Goal: Task Accomplishment & Management: Complete application form

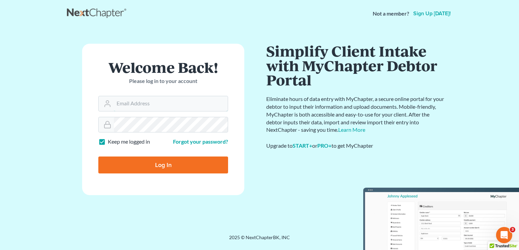
type input "[PERSON_NAME][EMAIL_ADDRESS][DOMAIN_NAME]"
click at [187, 162] on input "Log In" at bounding box center [163, 164] width 130 height 17
type input "Thinking..."
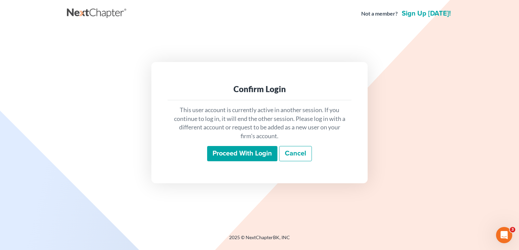
click at [395, 60] on div "Confirm Login This user account is currently active in another session. If you …" at bounding box center [260, 122] width 386 height 190
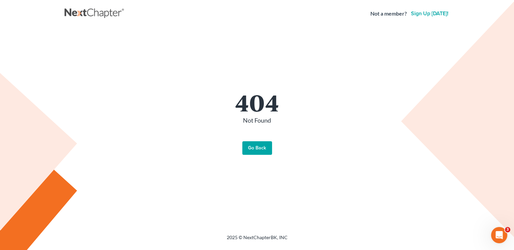
click at [259, 147] on link "Go Back" at bounding box center [257, 148] width 30 height 14
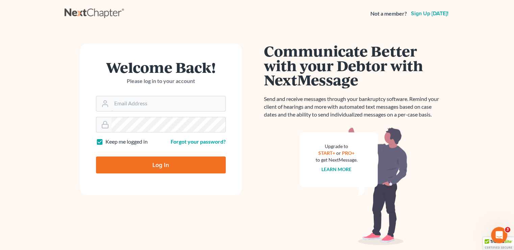
type input "[PERSON_NAME][EMAIL_ADDRESS][DOMAIN_NAME]"
click at [201, 168] on input "Log In" at bounding box center [161, 164] width 130 height 17
type input "Thinking..."
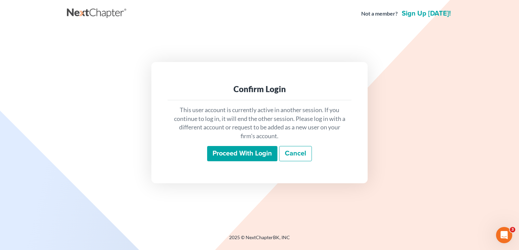
click at [258, 153] on input "Proceed with login" at bounding box center [242, 154] width 70 height 16
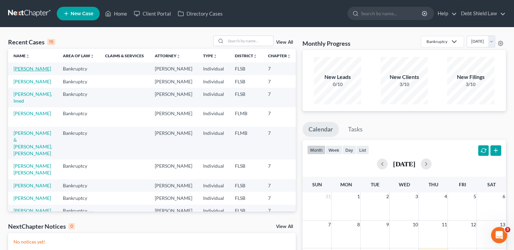
click at [20, 68] on link "[PERSON_NAME]" at bounding box center [33, 69] width 38 height 6
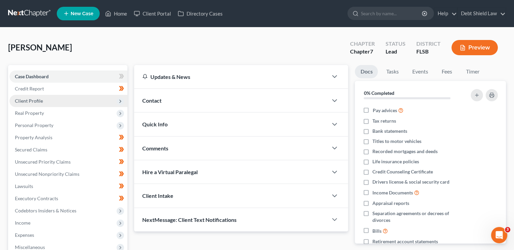
click at [121, 97] on span "Client Profile" at bounding box center [68, 101] width 118 height 12
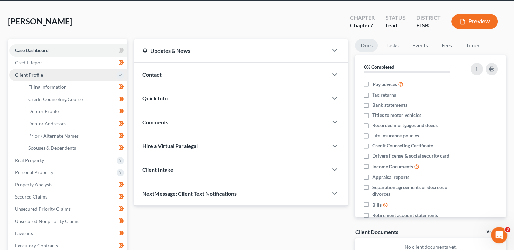
scroll to position [29, 0]
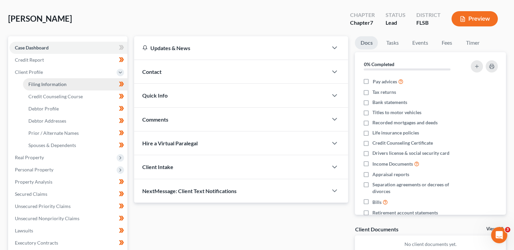
click at [94, 81] on link "Filing Information" at bounding box center [75, 84] width 104 height 12
select select "1"
select select "0"
select select "9"
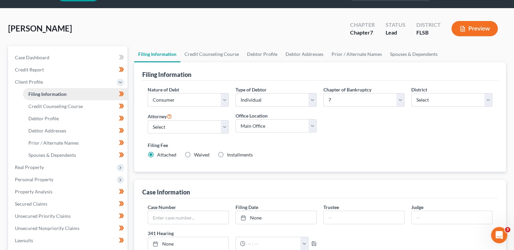
scroll to position [18, 0]
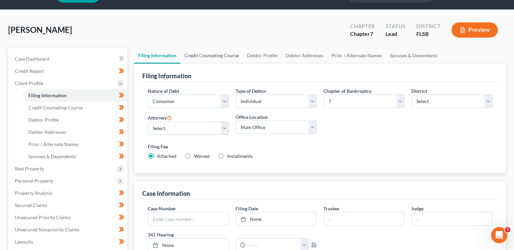
click at [223, 56] on link "Credit Counseling Course" at bounding box center [212, 55] width 63 height 16
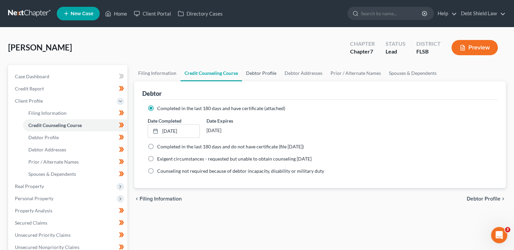
click at [266, 71] on link "Debtor Profile" at bounding box center [261, 73] width 39 height 16
select select "0"
select select "2"
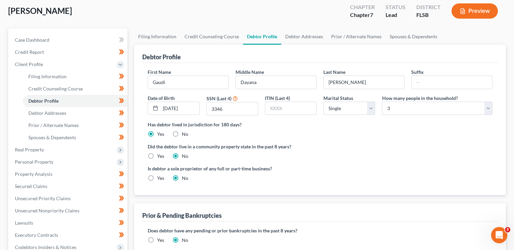
scroll to position [43, 0]
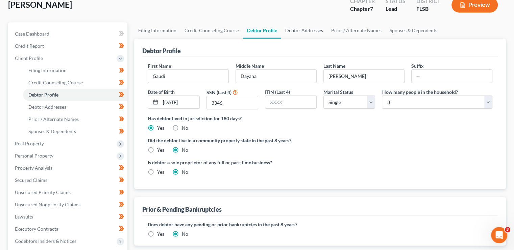
click at [306, 35] on link "Debtor Addresses" at bounding box center [304, 30] width 46 height 16
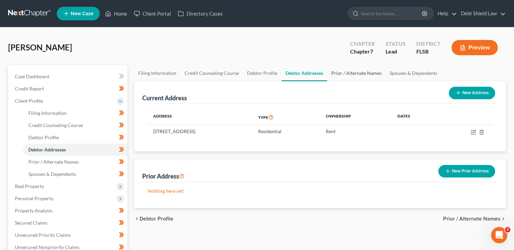
click at [344, 71] on link "Prior / Alternate Names" at bounding box center [356, 73] width 59 height 16
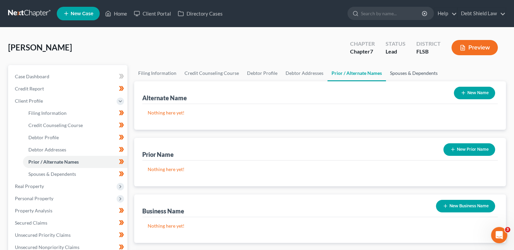
click at [413, 68] on link "Spouses & Dependents" at bounding box center [414, 73] width 56 height 16
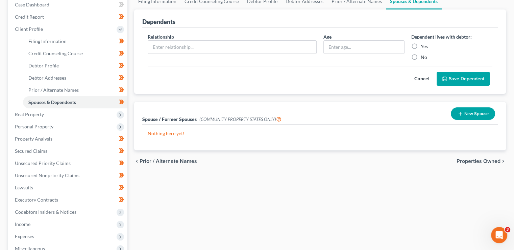
scroll to position [72, 0]
click at [121, 117] on icon at bounding box center [120, 114] width 7 height 7
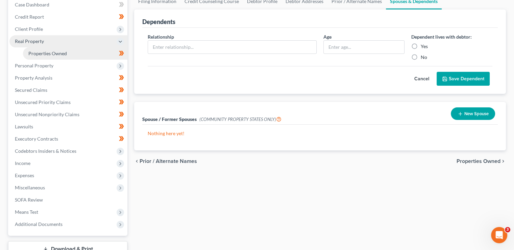
click at [83, 55] on link "Properties Owned" at bounding box center [75, 53] width 104 height 12
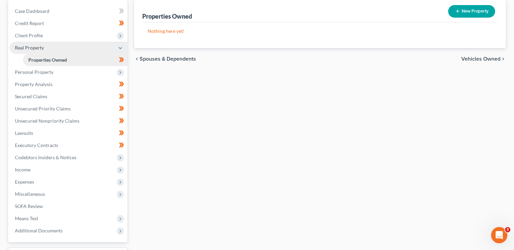
scroll to position [66, 0]
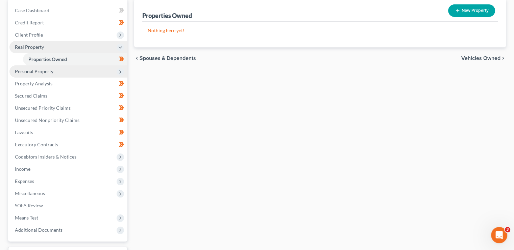
click at [116, 72] on span "Personal Property" at bounding box center [68, 71] width 118 height 12
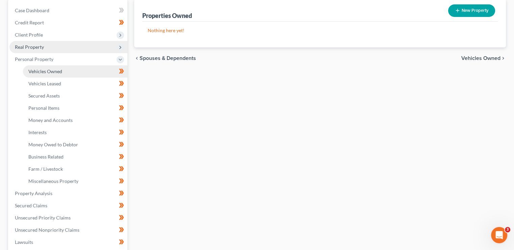
click at [71, 74] on link "Vehicles Owned" at bounding box center [75, 71] width 104 height 12
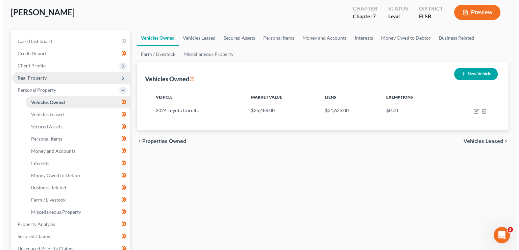
scroll to position [36, 0]
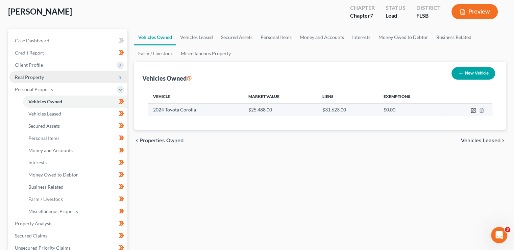
click at [472, 111] on icon "button" at bounding box center [473, 110] width 5 height 5
select select "0"
select select "2"
select select "3"
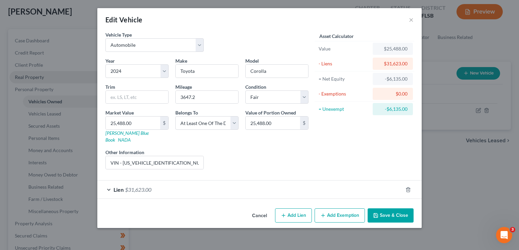
click at [339, 180] on div "Lien $31,623.00" at bounding box center [250, 189] width 306 height 18
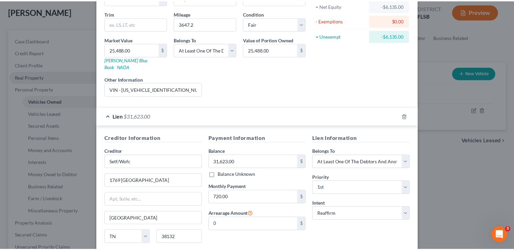
scroll to position [119, 0]
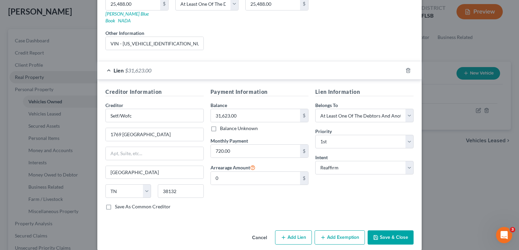
click at [392, 234] on button "Save & Close" at bounding box center [391, 237] width 46 height 14
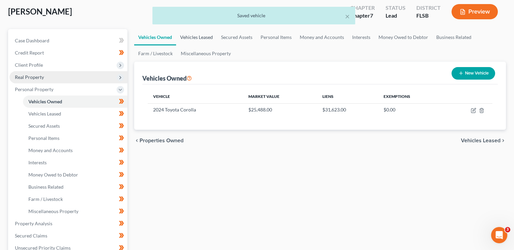
click at [203, 33] on link "Vehicles Leased" at bounding box center [196, 37] width 41 height 16
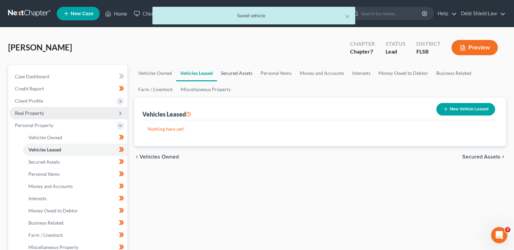
click at [249, 77] on link "Secured Assets" at bounding box center [237, 73] width 40 height 16
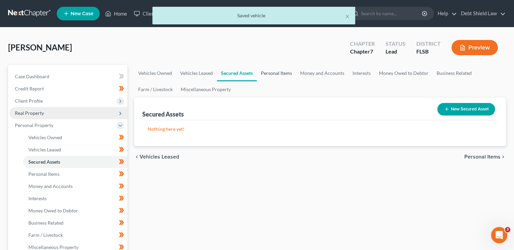
click at [284, 80] on link "Personal Items" at bounding box center [276, 73] width 39 height 16
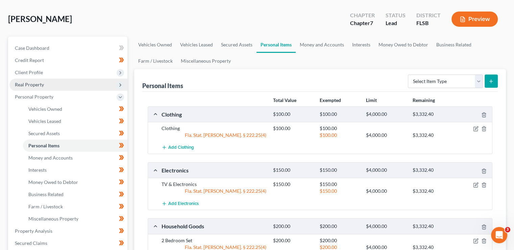
scroll to position [20, 0]
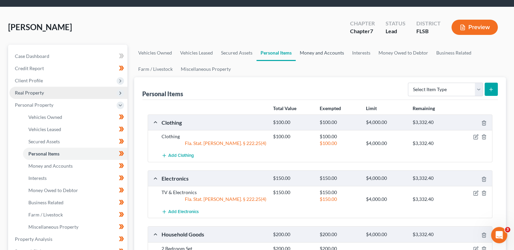
click at [326, 55] on link "Money and Accounts" at bounding box center [322, 53] width 52 height 16
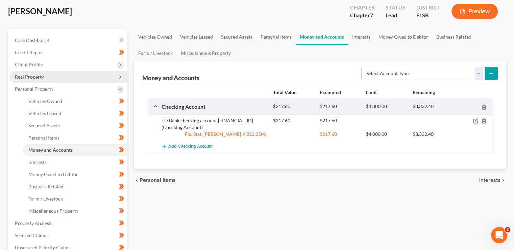
scroll to position [42, 0]
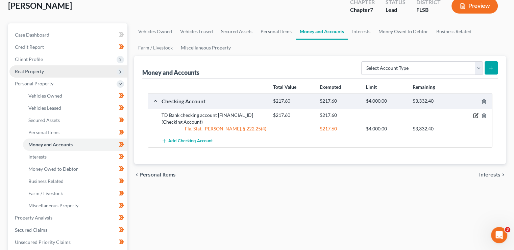
click at [477, 116] on icon "button" at bounding box center [476, 116] width 4 height 4
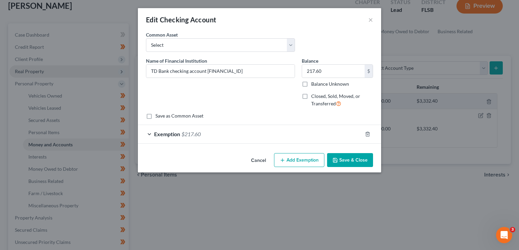
click at [260, 135] on div "Exemption $217.60" at bounding box center [250, 134] width 225 height 18
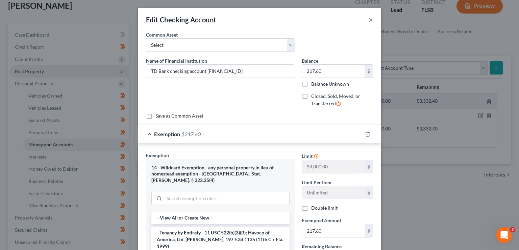
click at [370, 20] on button "×" at bounding box center [371, 20] width 5 height 8
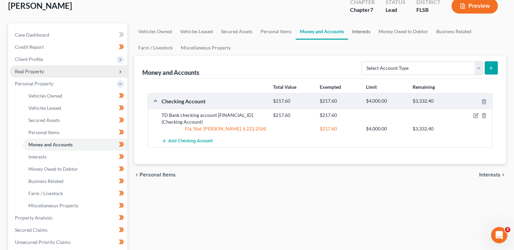
click at [365, 33] on link "Interests" at bounding box center [361, 31] width 26 height 16
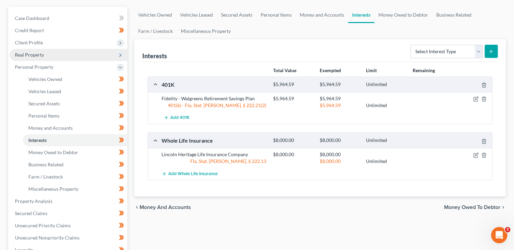
scroll to position [60, 0]
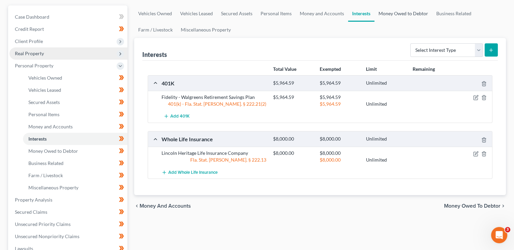
click at [402, 13] on link "Money Owed to Debtor" at bounding box center [404, 13] width 58 height 16
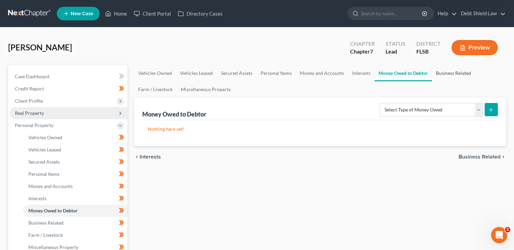
click at [451, 77] on link "Business Related" at bounding box center [453, 73] width 43 height 16
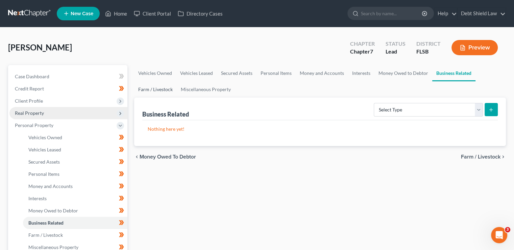
click at [150, 91] on link "Farm / Livestock" at bounding box center [155, 89] width 43 height 16
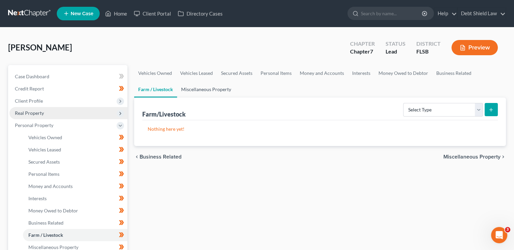
click at [216, 88] on link "Miscellaneous Property" at bounding box center [206, 89] width 58 height 16
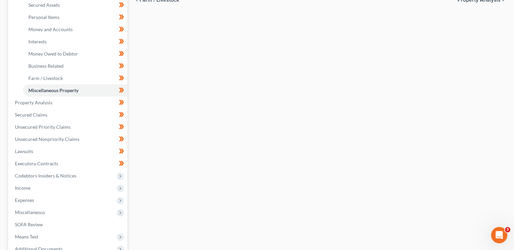
scroll to position [166, 0]
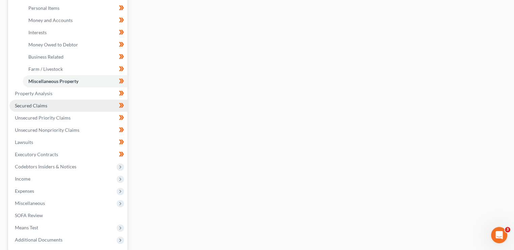
click at [55, 100] on link "Secured Claims" at bounding box center [68, 105] width 118 height 12
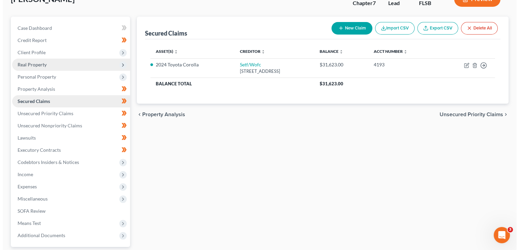
scroll to position [49, 0]
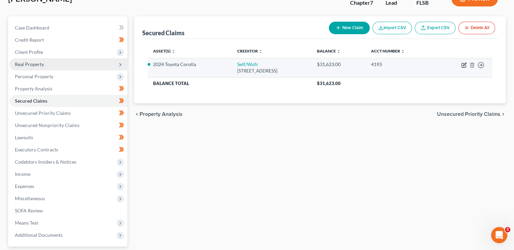
click at [465, 63] on icon "button" at bounding box center [464, 64] width 5 height 5
select select "44"
select select "2"
select select "3"
select select "0"
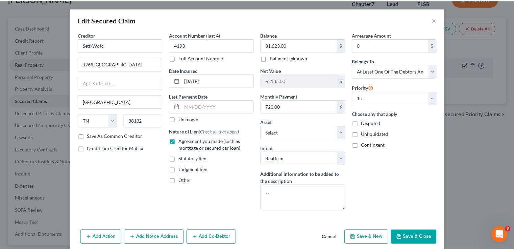
scroll to position [13, 0]
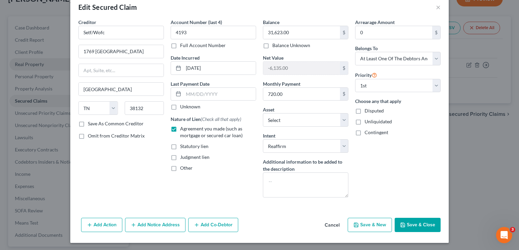
click at [412, 227] on button "Save & Close" at bounding box center [418, 224] width 46 height 14
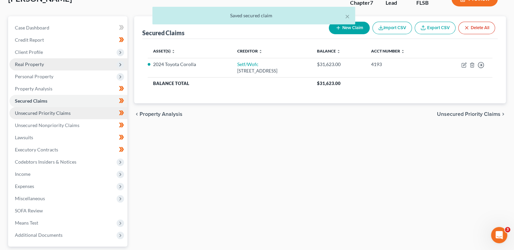
click at [86, 113] on link "Unsecured Priority Claims" at bounding box center [68, 113] width 118 height 12
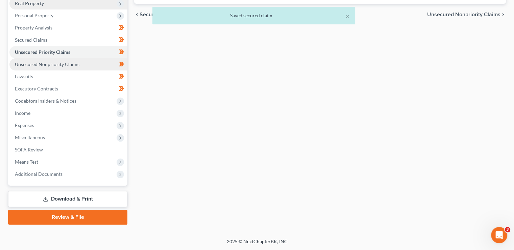
click at [88, 69] on link "Unsecured Nonpriority Claims" at bounding box center [68, 64] width 118 height 12
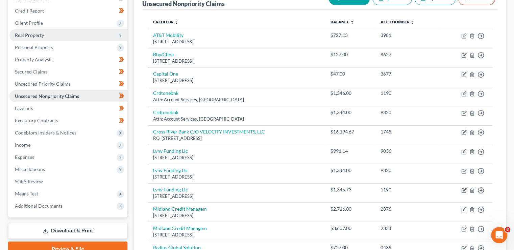
scroll to position [62, 0]
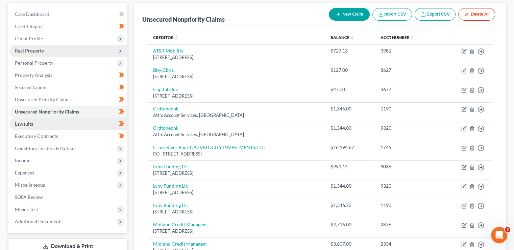
click at [82, 124] on link "Lawsuits" at bounding box center [68, 124] width 118 height 12
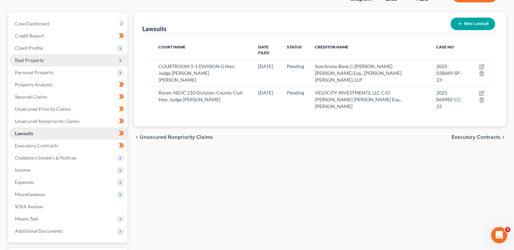
scroll to position [56, 0]
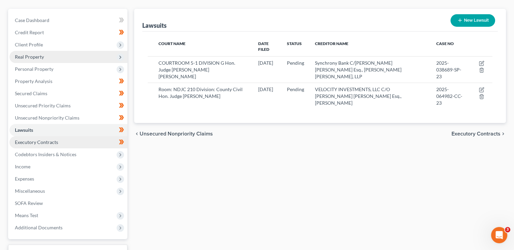
click at [74, 141] on link "Executory Contracts" at bounding box center [68, 142] width 118 height 12
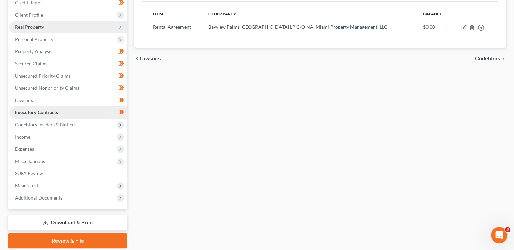
scroll to position [92, 0]
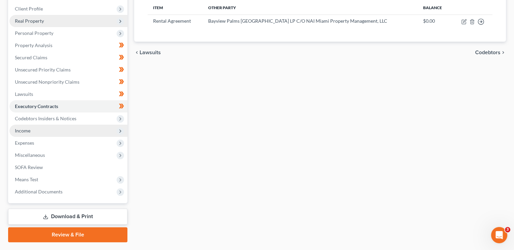
click at [118, 134] on span "Income" at bounding box center [68, 130] width 118 height 12
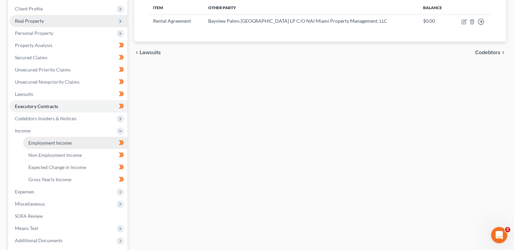
click at [90, 145] on link "Employment Income" at bounding box center [75, 143] width 104 height 12
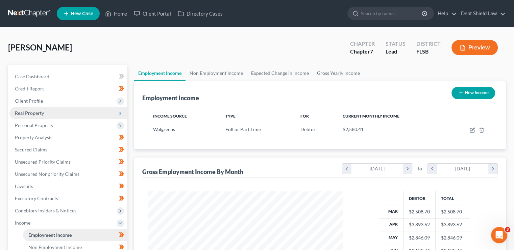
scroll to position [120, 209]
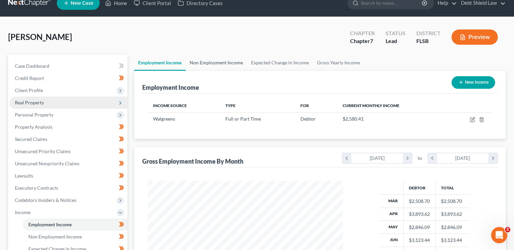
click at [226, 62] on link "Non Employment Income" at bounding box center [217, 62] width 62 height 16
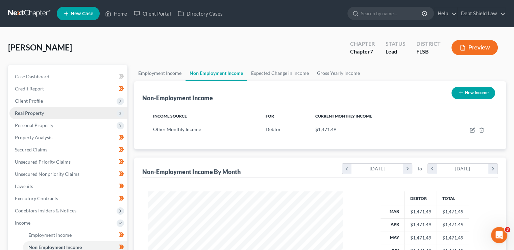
scroll to position [120, 209]
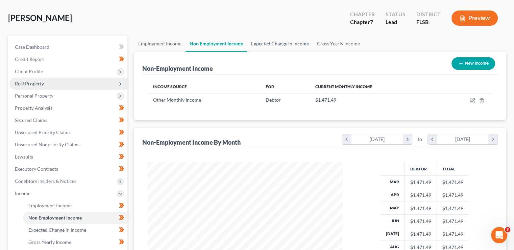
click at [283, 50] on link "Expected Change in Income" at bounding box center [280, 44] width 66 height 16
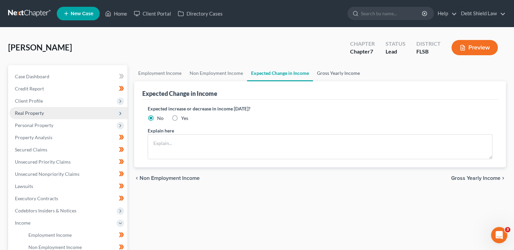
click at [341, 75] on link "Gross Yearly Income" at bounding box center [338, 73] width 51 height 16
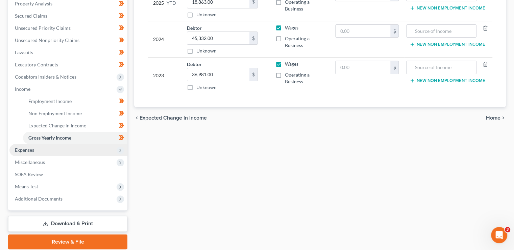
click at [121, 147] on icon at bounding box center [120, 149] width 5 height 5
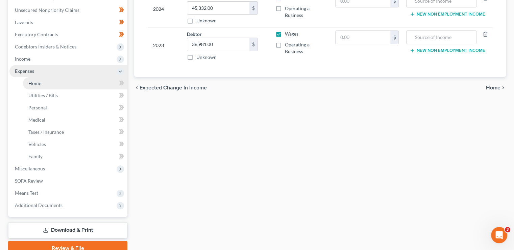
click at [73, 85] on link "Home" at bounding box center [75, 83] width 104 height 12
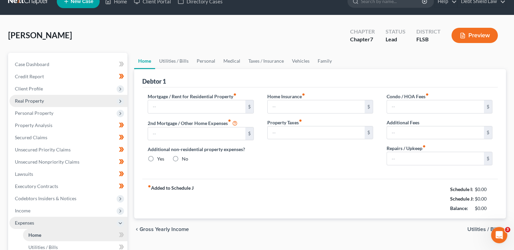
type input "1,850.00"
type input "0.00"
radio input "true"
type input "0.00"
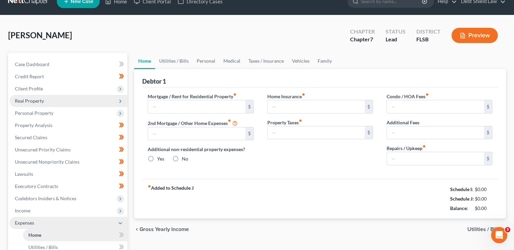
type input "0.00"
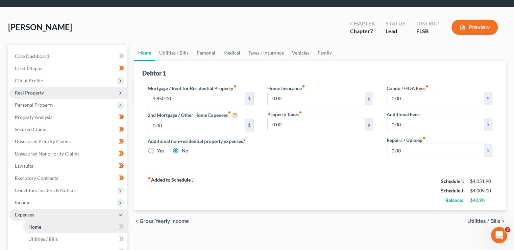
scroll to position [24, 0]
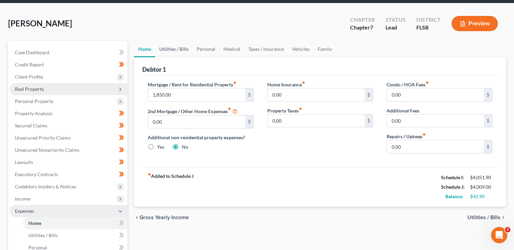
click at [176, 50] on link "Utilities / Bills" at bounding box center [174, 49] width 38 height 16
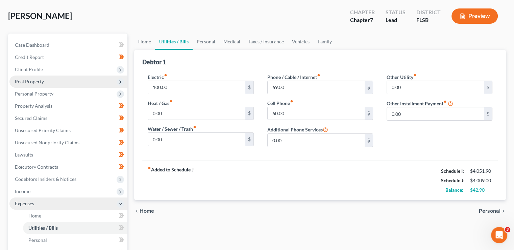
scroll to position [32, 0]
click at [206, 46] on link "Personal" at bounding box center [206, 41] width 27 height 16
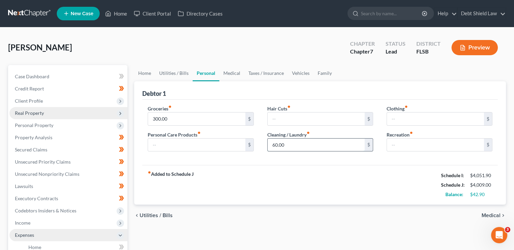
click at [299, 144] on input "60.00" at bounding box center [316, 144] width 97 height 13
click at [231, 75] on link "Medical" at bounding box center [231, 73] width 25 height 16
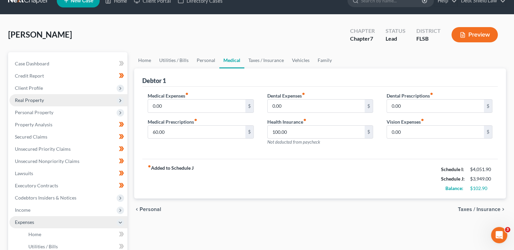
scroll to position [15, 0]
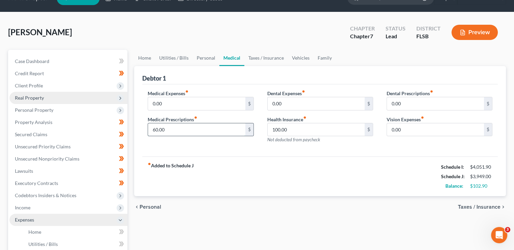
click at [215, 131] on input "60.00" at bounding box center [196, 129] width 97 height 13
click at [262, 58] on link "Taxes / Insurance" at bounding box center [266, 58] width 44 height 16
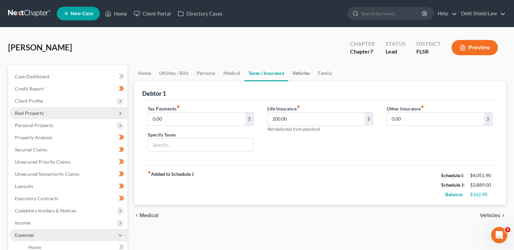
click at [300, 74] on link "Vehicles" at bounding box center [301, 73] width 26 height 16
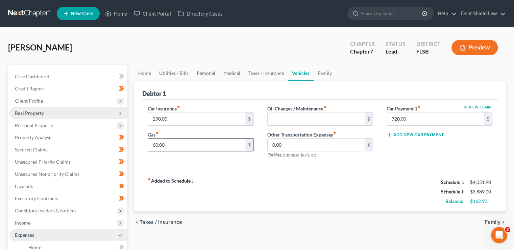
click at [184, 146] on input "60.00" at bounding box center [196, 144] width 97 height 13
type input "100.00"
click at [314, 75] on link "Family" at bounding box center [325, 73] width 22 height 16
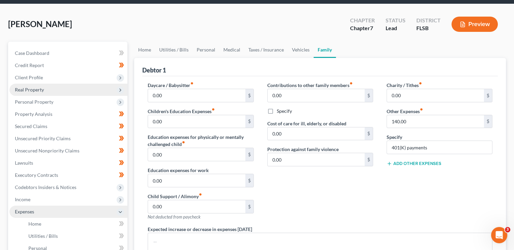
scroll to position [21, 0]
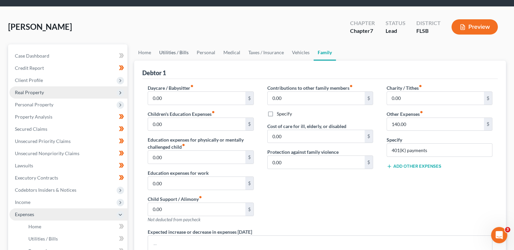
click at [179, 53] on link "Utilities / Bills" at bounding box center [174, 52] width 38 height 16
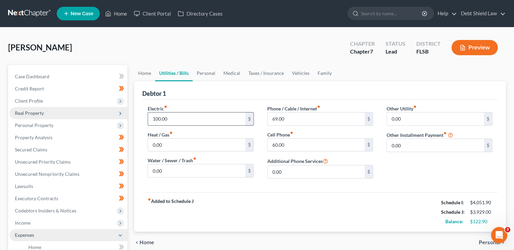
click at [158, 118] on input "100.00" at bounding box center [196, 118] width 97 height 13
type input "150.0"
click at [264, 202] on div "fiber_manual_record Added to Schedule J Schedule I: $4,051.90 Schedule J: $3,97…" at bounding box center [320, 212] width 356 height 40
click at [204, 69] on link "Personal" at bounding box center [206, 73] width 27 height 16
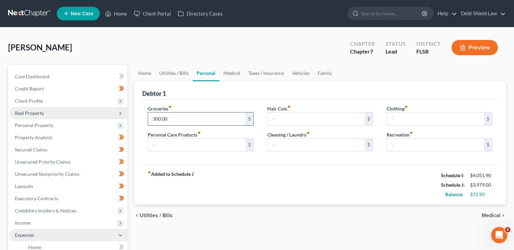
click at [153, 118] on input "300.00" at bounding box center [196, 118] width 97 height 13
type input "3"
type input "350.00"
click at [302, 175] on div "fiber_manual_record Added to Schedule J Schedule I: $4,051.90 Schedule J: $4,02…" at bounding box center [320, 185] width 356 height 40
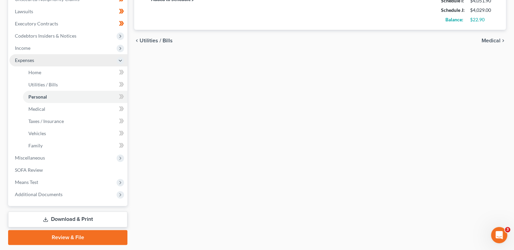
scroll to position [175, 0]
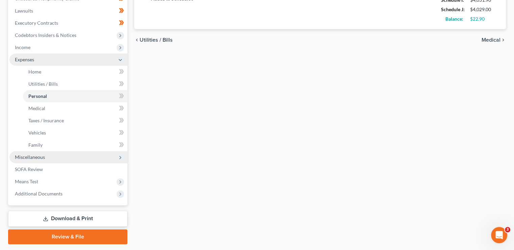
click at [100, 158] on span "Miscellaneous" at bounding box center [68, 157] width 118 height 12
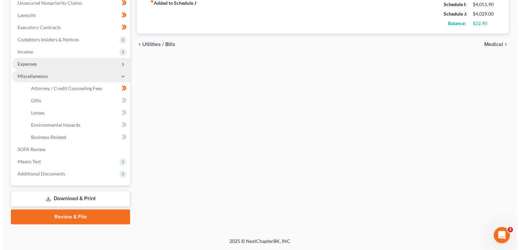
scroll to position [170, 0]
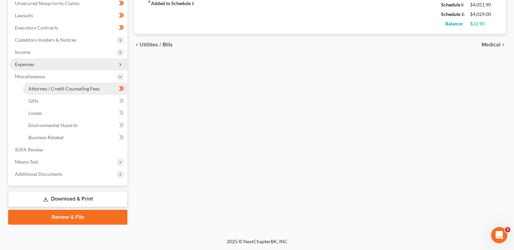
click at [92, 92] on link "Attorney / Credit Counseling Fees" at bounding box center [75, 89] width 104 height 12
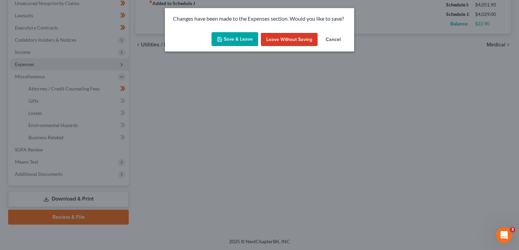
click at [239, 40] on button "Save & Leave" at bounding box center [235, 39] width 47 height 14
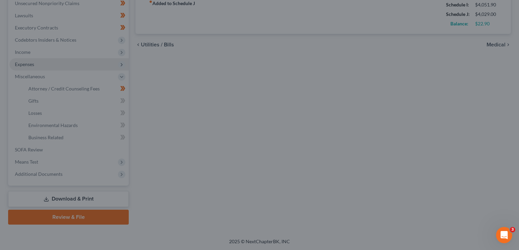
select select "2"
